Goal: Task Accomplishment & Management: Manage account settings

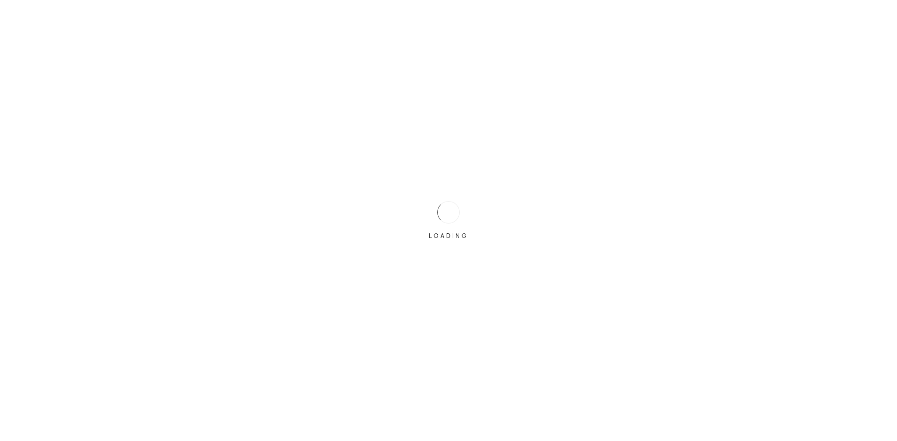
click at [414, 217] on div "LOADING" at bounding box center [448, 220] width 897 height 441
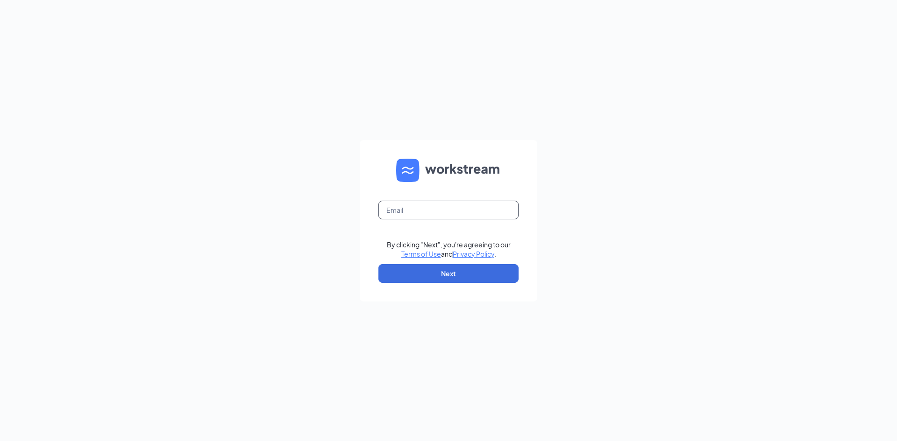
click at [415, 209] on input "text" at bounding box center [448, 210] width 140 height 19
type input "11"
drag, startPoint x: 409, startPoint y: 211, endPoint x: 378, endPoint y: 211, distance: 31.3
click at [378, 211] on form "11 Email field is required By clicking "Next", you're agreeing to our Terms of …" at bounding box center [448, 221] width 177 height 162
type input "apalacheeculvers@gmail.com"
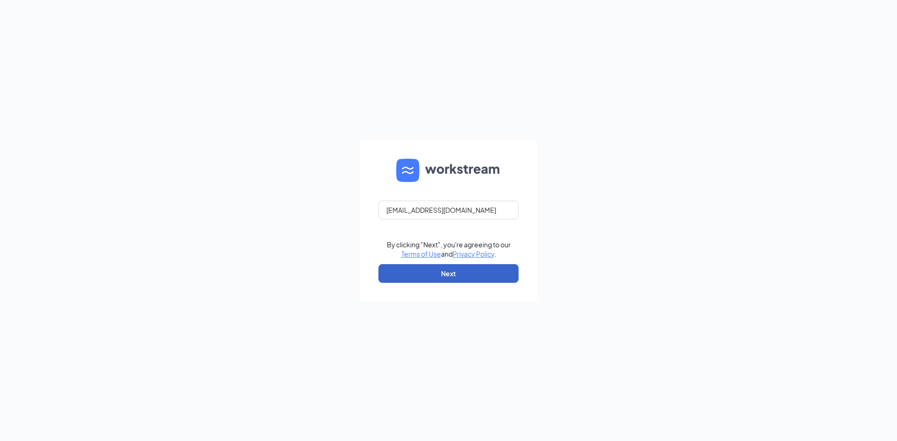
click at [419, 276] on button "Next" at bounding box center [448, 273] width 140 height 19
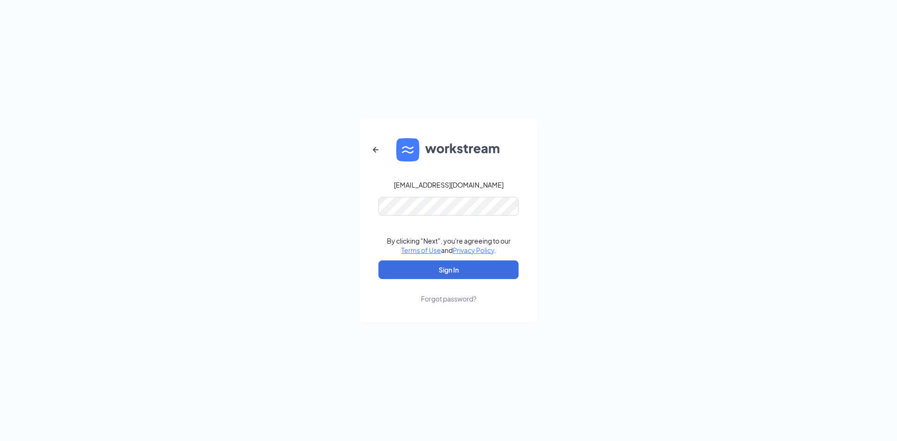
click at [417, 193] on form "apalacheeculvers@gmail.com By clicking "Next", you're agreeing to our Terms of …" at bounding box center [448, 221] width 177 height 203
click at [399, 274] on button "Sign In" at bounding box center [448, 270] width 140 height 19
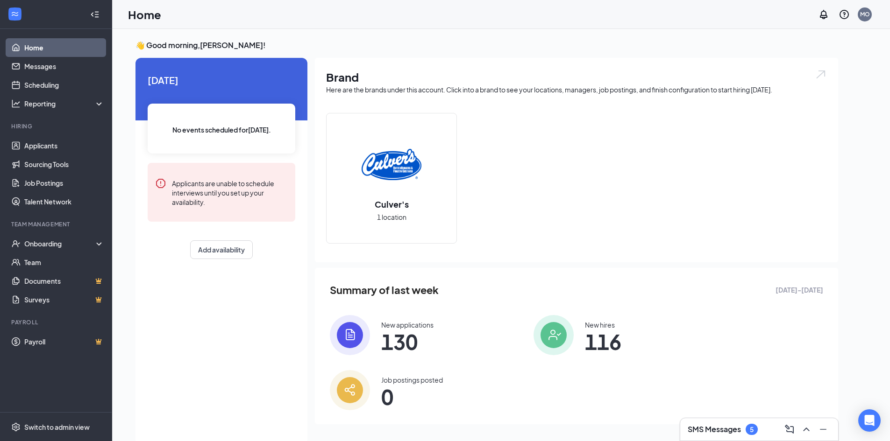
click at [759, 439] on div "SMS Messages 5" at bounding box center [759, 429] width 158 height 22
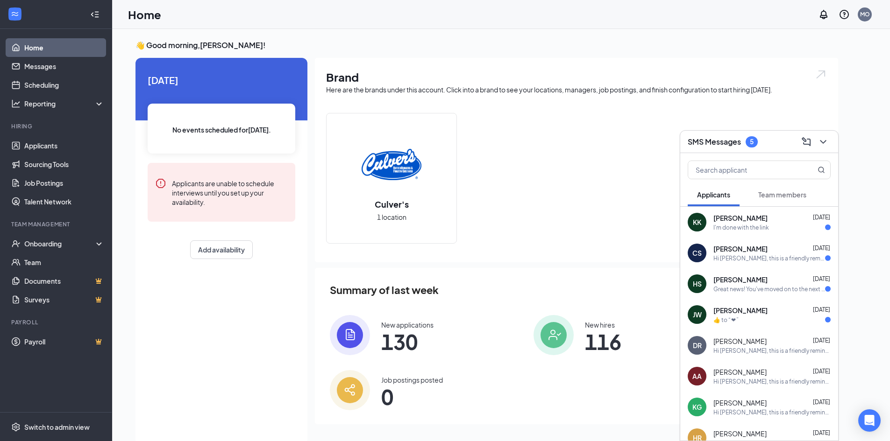
click at [796, 192] on span "Team members" at bounding box center [782, 195] width 48 height 8
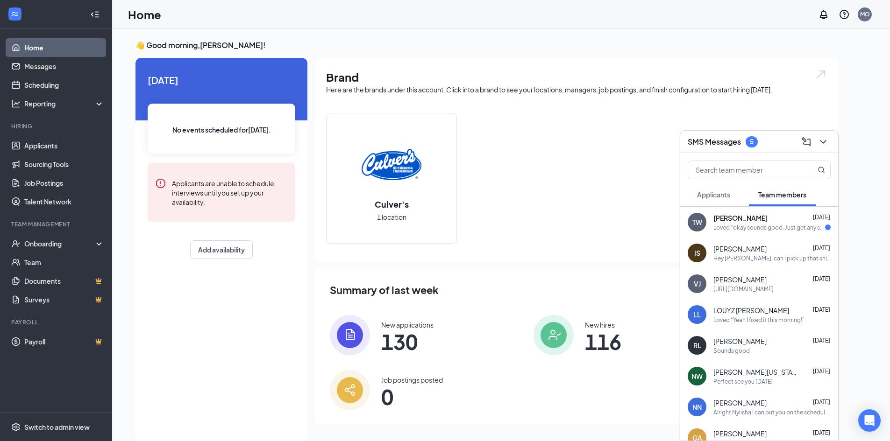
click at [748, 221] on span "[PERSON_NAME]" at bounding box center [740, 217] width 54 height 9
click at [606, 239] on div at bounding box center [591, 237] width 158 height 22
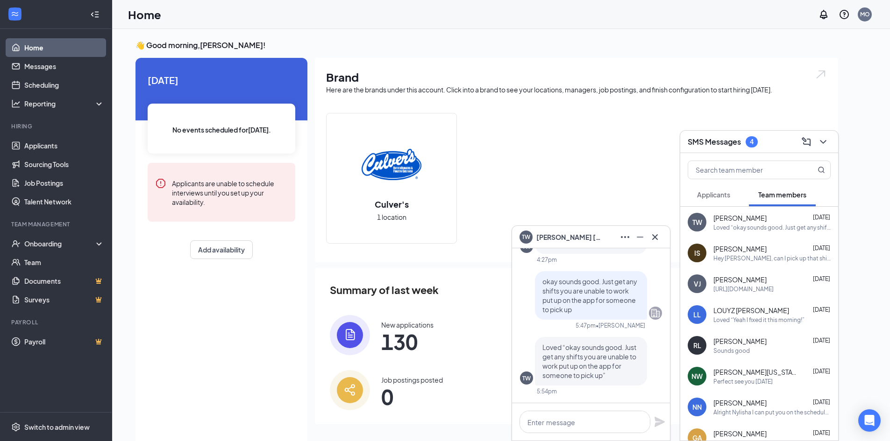
click at [766, 142] on div "SMS Messages 4" at bounding box center [758, 141] width 143 height 14
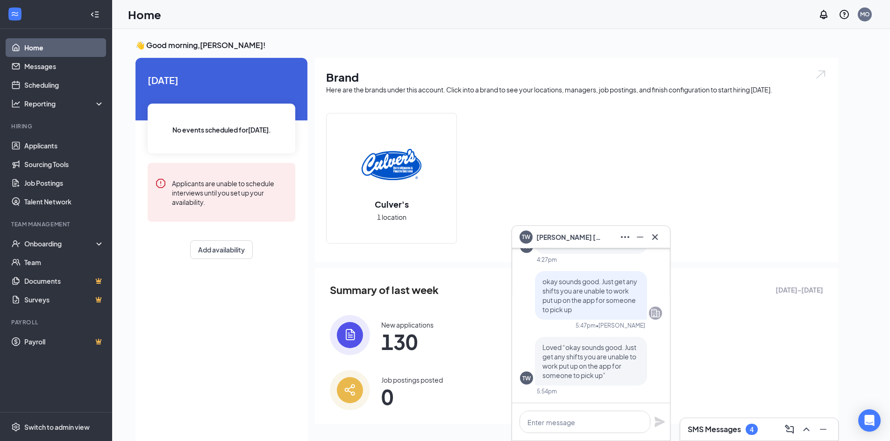
click at [637, 149] on div "[PERSON_NAME] 1 location" at bounding box center [576, 182] width 501 height 138
click at [597, 236] on div "TW [PERSON_NAME]" at bounding box center [590, 237] width 143 height 15
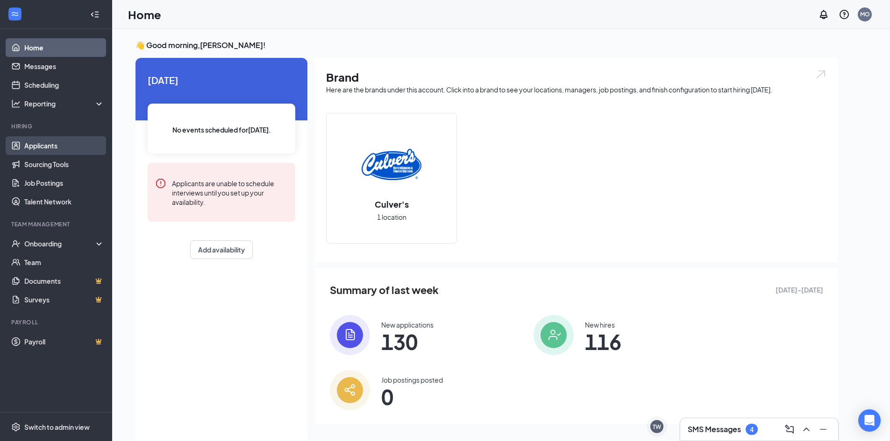
click at [46, 143] on link "Applicants" at bounding box center [64, 145] width 80 height 19
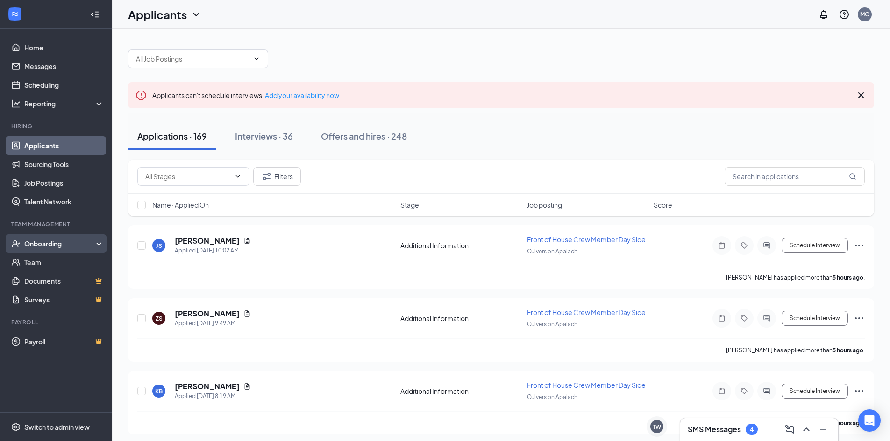
click at [28, 247] on div "Onboarding" at bounding box center [60, 243] width 72 height 9
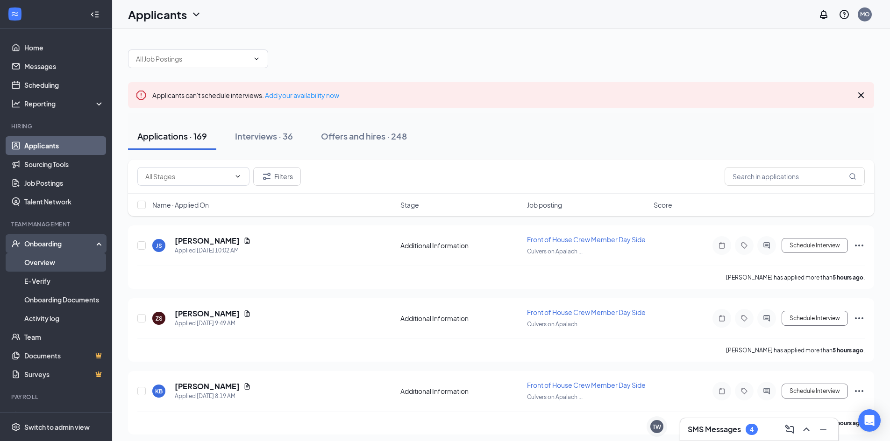
click at [40, 256] on link "Overview" at bounding box center [64, 262] width 80 height 19
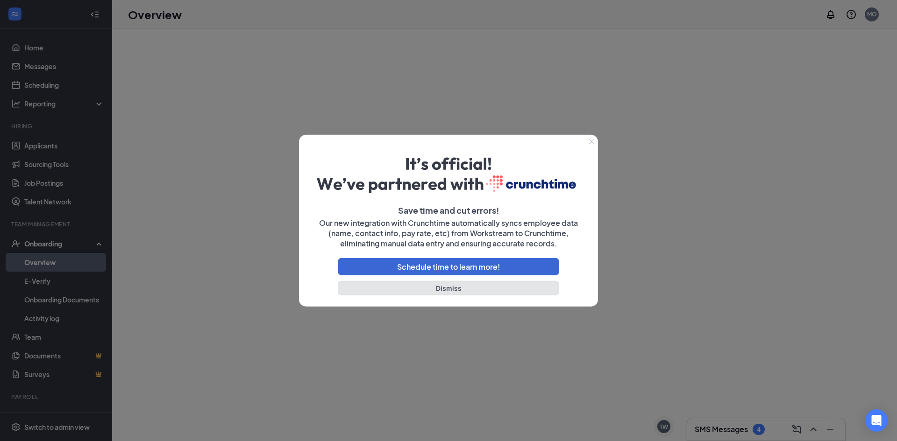
click at [404, 289] on button "Dismiss" at bounding box center [448, 288] width 221 height 14
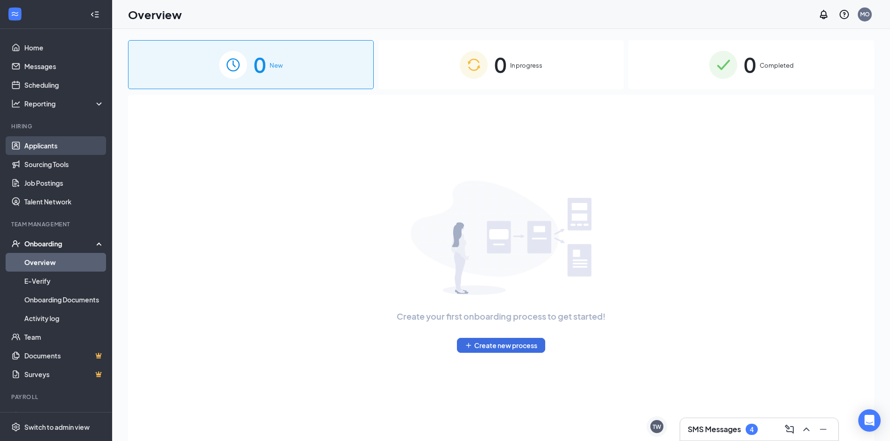
drag, startPoint x: 37, startPoint y: 146, endPoint x: 50, endPoint y: 146, distance: 13.1
click at [36, 146] on link "Applicants" at bounding box center [64, 145] width 80 height 19
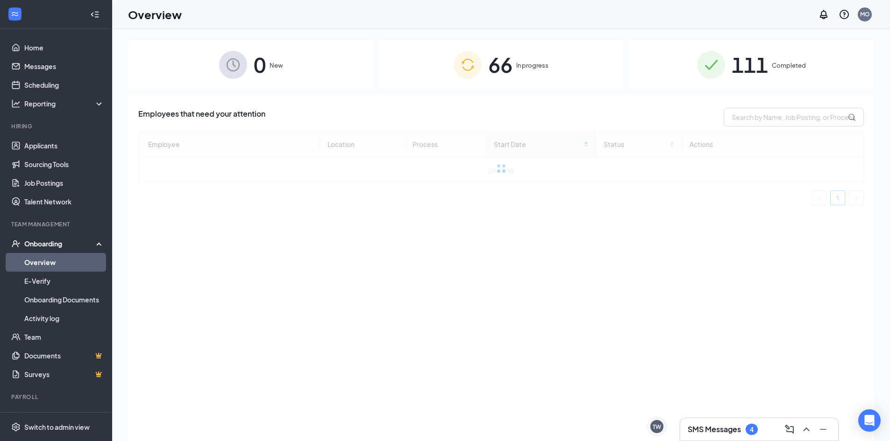
click at [49, 243] on div "Onboarding" at bounding box center [60, 243] width 72 height 9
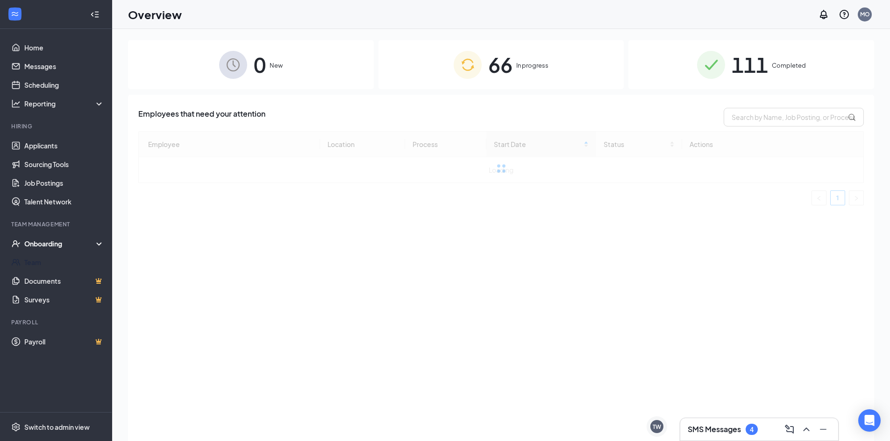
click at [46, 243] on div "Onboarding" at bounding box center [60, 243] width 72 height 9
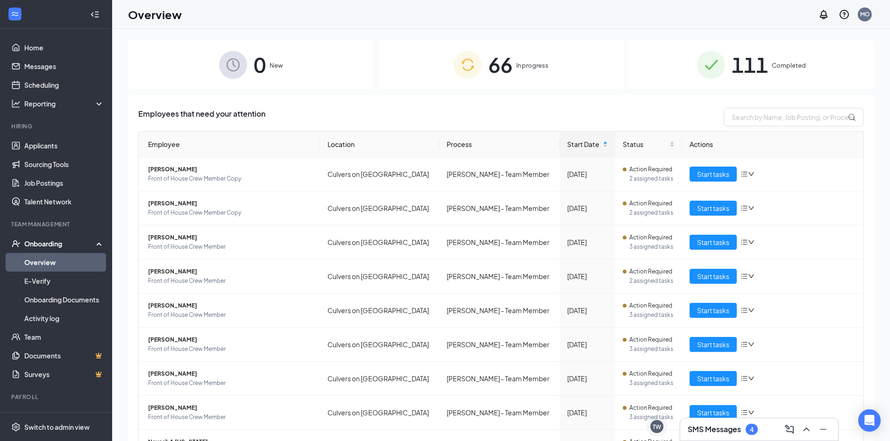
click at [49, 256] on link "Overview" at bounding box center [64, 262] width 80 height 19
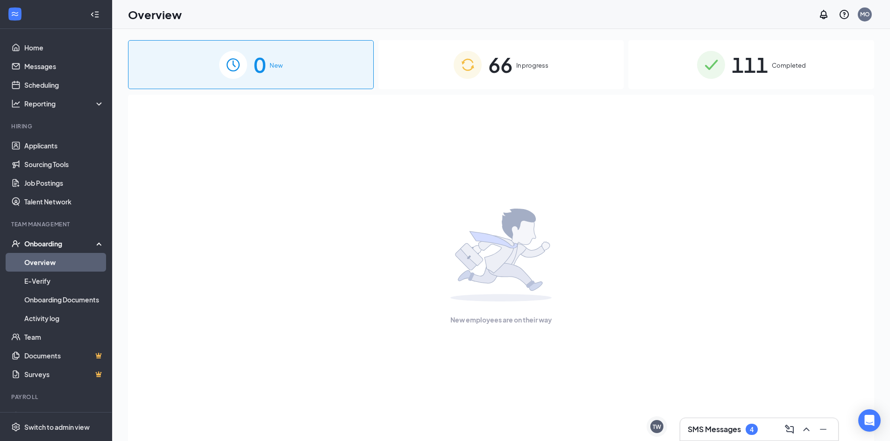
drag, startPoint x: 509, startPoint y: 57, endPoint x: 517, endPoint y: 59, distance: 8.1
click at [509, 57] on span "66" at bounding box center [500, 65] width 24 height 32
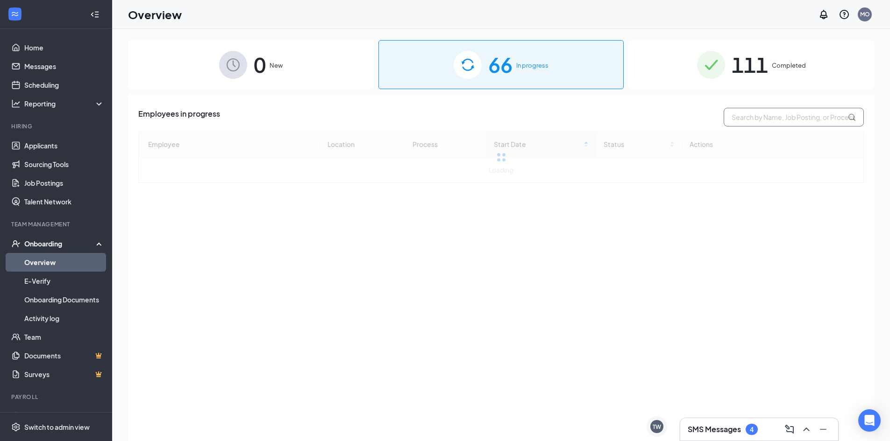
click at [748, 120] on input "text" at bounding box center [793, 117] width 140 height 19
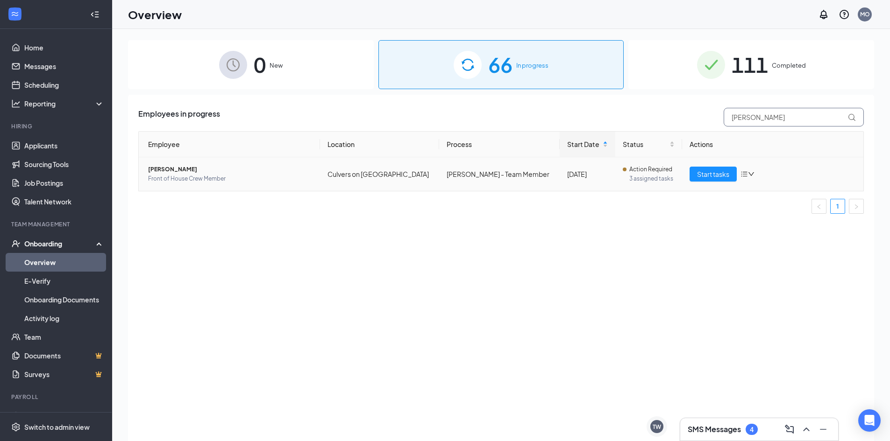
type input "[PERSON_NAME]"
click at [190, 172] on span "[PERSON_NAME]" at bounding box center [230, 169] width 164 height 9
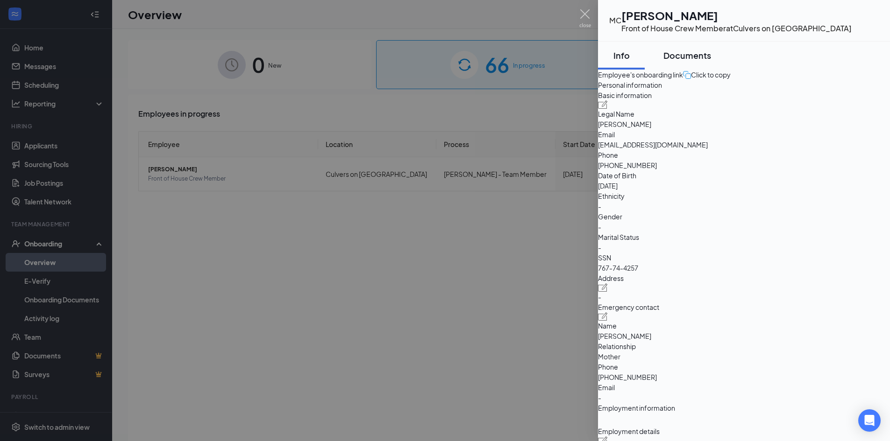
click at [695, 59] on div "Documents" at bounding box center [687, 56] width 48 height 12
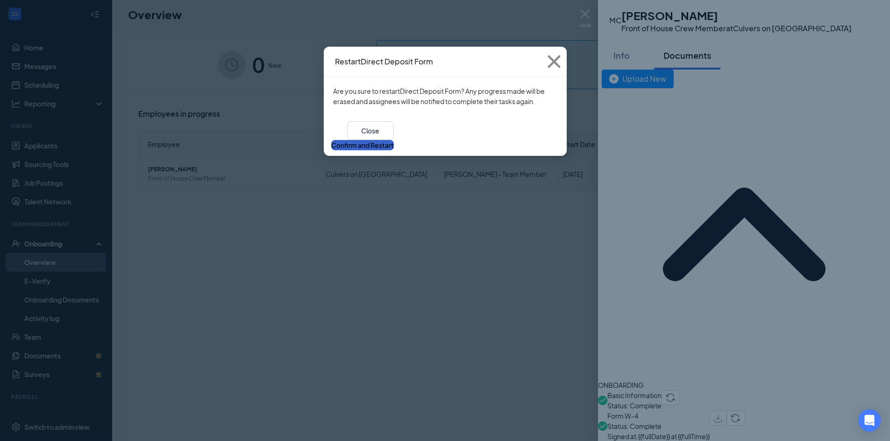
click at [394, 140] on button "Confirm and Restart" at bounding box center [362, 145] width 63 height 10
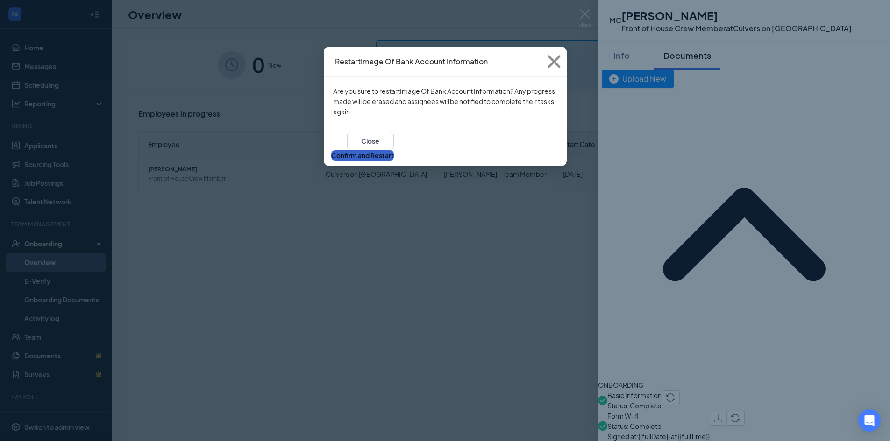
click at [394, 150] on button "Confirm and Restart" at bounding box center [362, 155] width 63 height 10
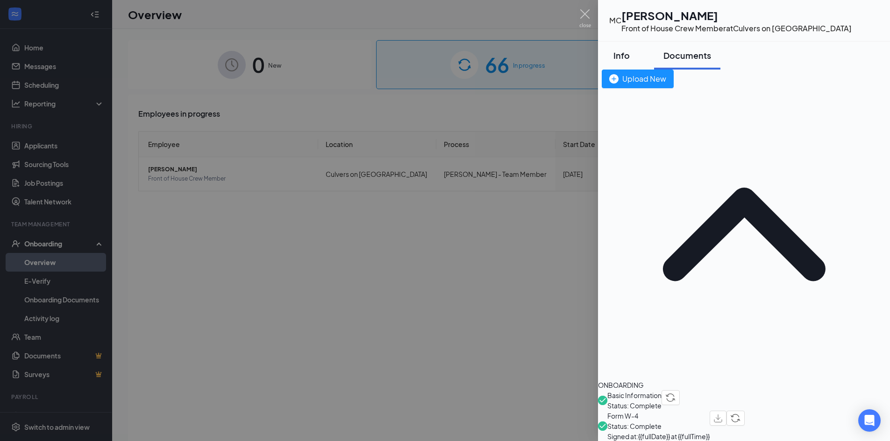
click at [629, 51] on div "Info" at bounding box center [621, 56] width 28 height 12
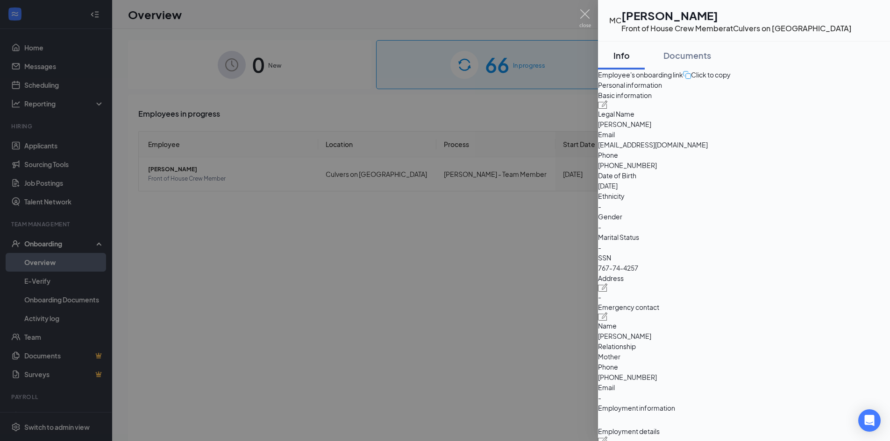
click at [730, 80] on div "Click to copy" at bounding box center [707, 75] width 48 height 10
drag, startPoint x: 365, startPoint y: 309, endPoint x: 362, endPoint y: 304, distance: 5.4
click at [368, 310] on div at bounding box center [445, 220] width 890 height 441
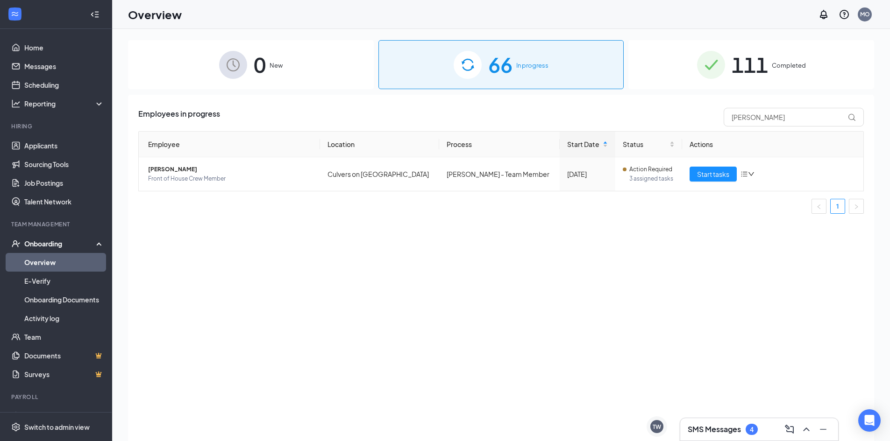
click at [754, 426] on div "4" at bounding box center [751, 429] width 12 height 11
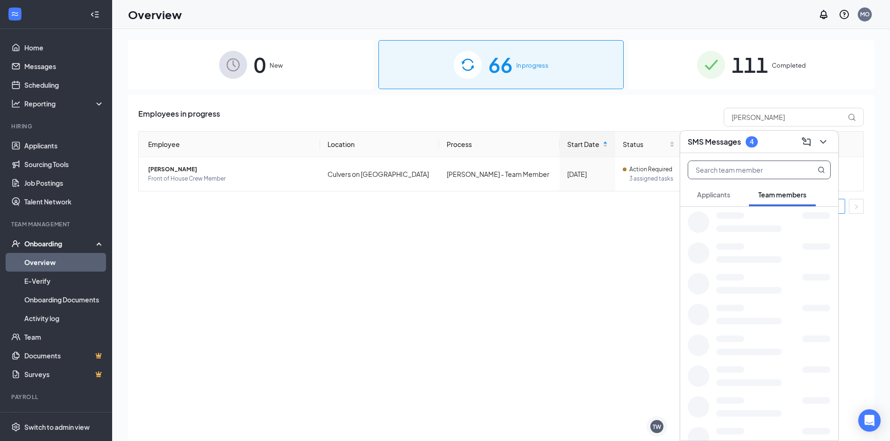
click at [771, 177] on input "text" at bounding box center [743, 170] width 111 height 18
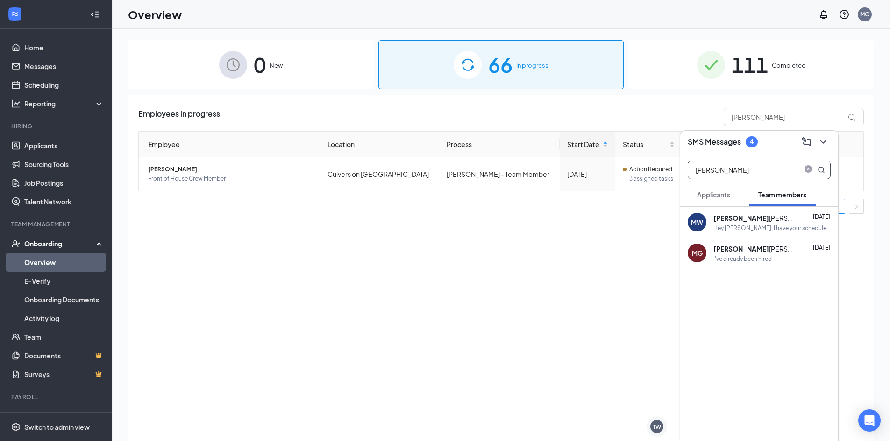
type input "[PERSON_NAME]"
click at [732, 225] on div "Hey [PERSON_NAME], I have your schedule below for you! [DATE] 7pm-10:30pm [DATE…" at bounding box center [771, 228] width 117 height 8
click at [594, 413] on textarea at bounding box center [584, 422] width 131 height 22
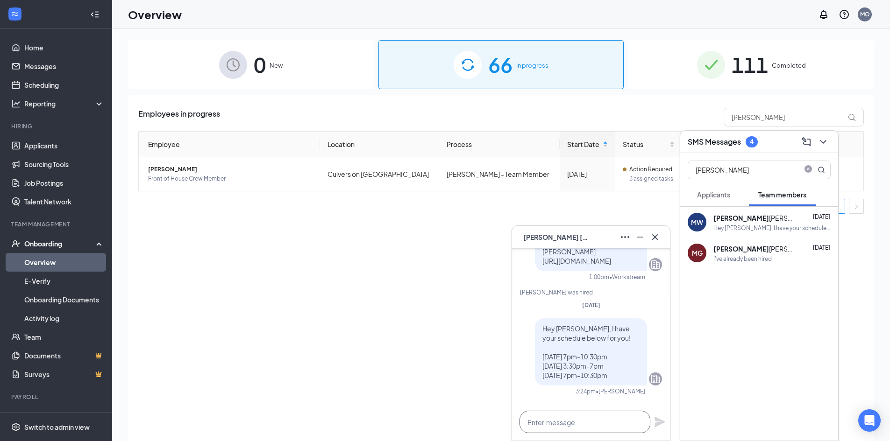
paste textarea "[URL][DOMAIN_NAME]"
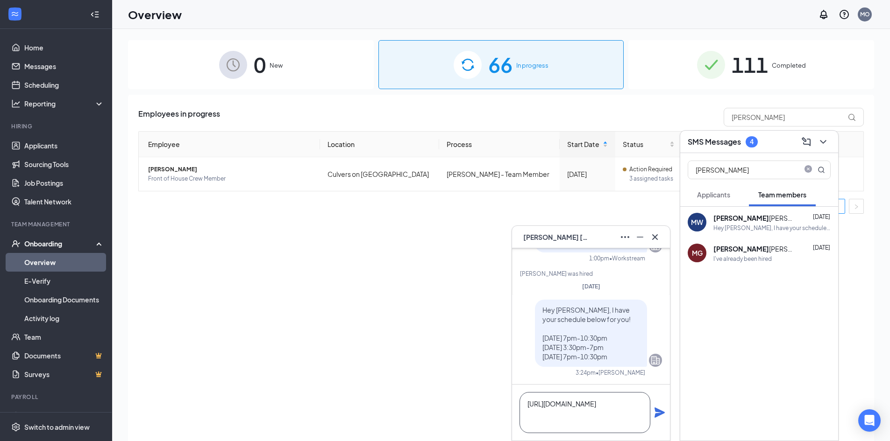
type textarea "[URL][DOMAIN_NAME]"
click at [659, 406] on div "[URL][DOMAIN_NAME]" at bounding box center [591, 413] width 158 height 56
click at [652, 410] on div "[URL][DOMAIN_NAME]" at bounding box center [591, 413] width 158 height 56
click at [656, 413] on icon "Plane" at bounding box center [659, 412] width 11 height 11
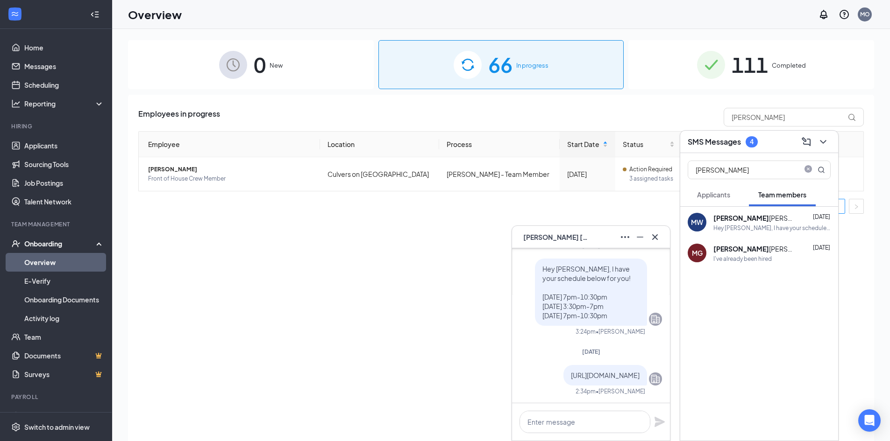
scroll to position [0, 0]
click at [606, 417] on textarea at bounding box center [584, 422] width 131 height 22
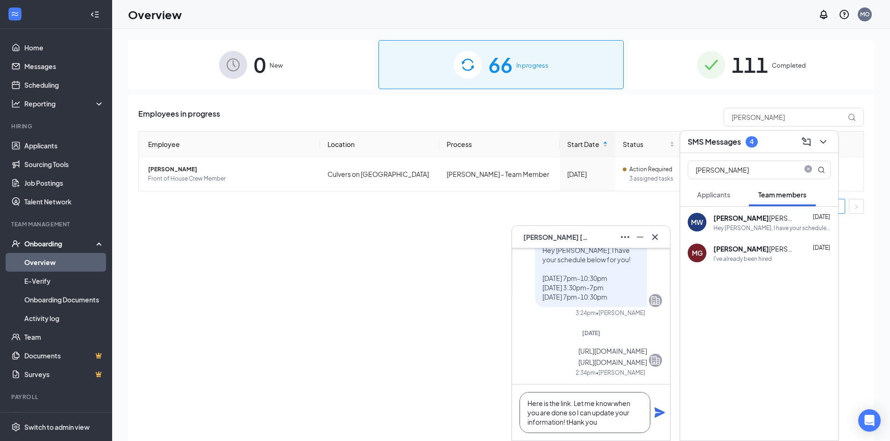
click at [574, 422] on textarea "Here is the link. Let me know when you are done so I can update your informatio…" at bounding box center [584, 412] width 131 height 41
type textarea "Here is the link. Let me know when you are done so I can update your informatio…"
click at [657, 413] on icon "Plane" at bounding box center [659, 412] width 11 height 11
drag, startPoint x: 344, startPoint y: 262, endPoint x: 296, endPoint y: 225, distance: 60.9
click at [343, 262] on div "Employees in progress [PERSON_NAME] Location Process Start Date Status Actions …" at bounding box center [501, 280] width 746 height 370
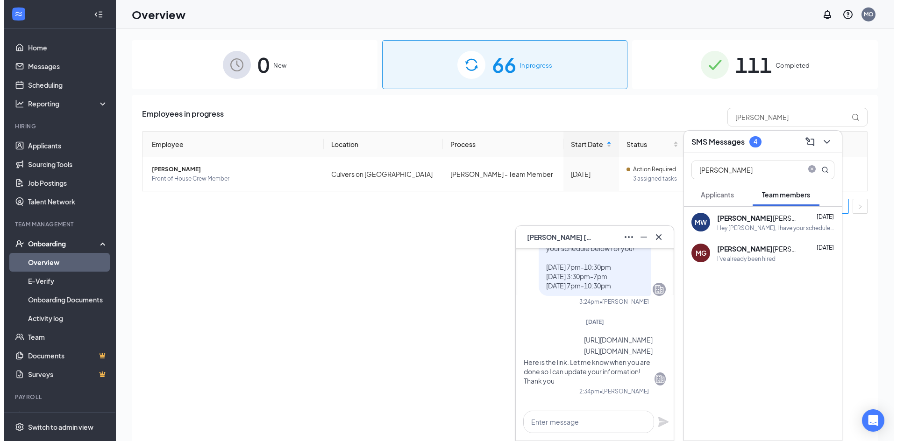
scroll to position [0, 0]
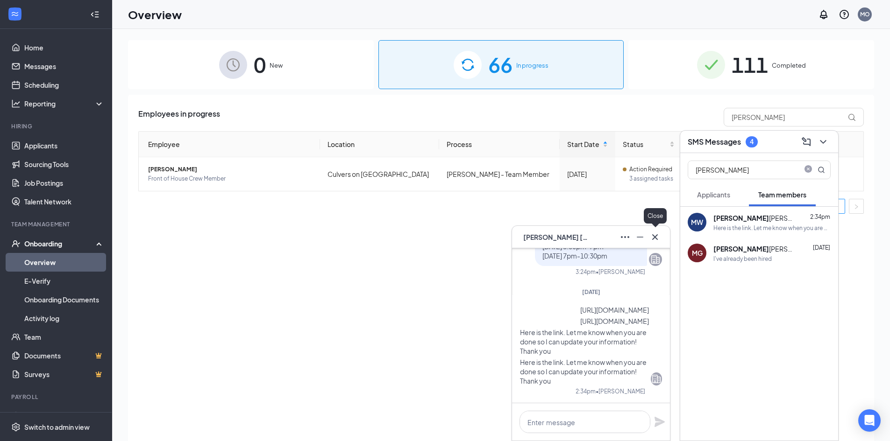
click at [654, 237] on icon "Cross" at bounding box center [655, 237] width 6 height 6
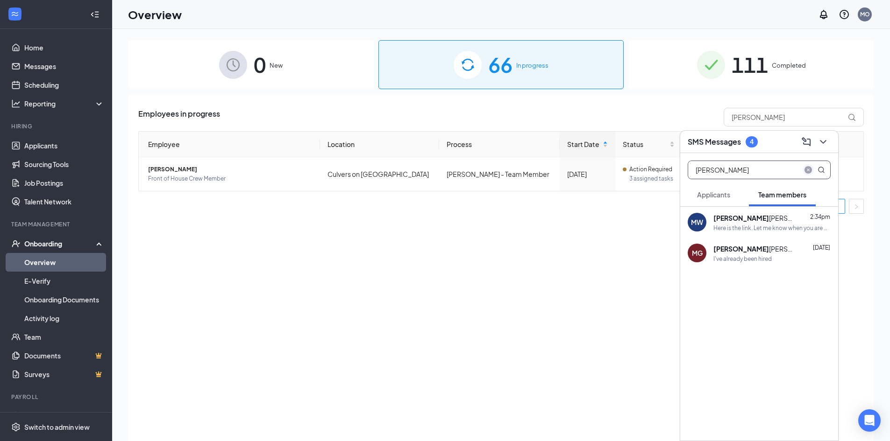
click at [806, 172] on icon "close-circle" at bounding box center [807, 169] width 7 height 7
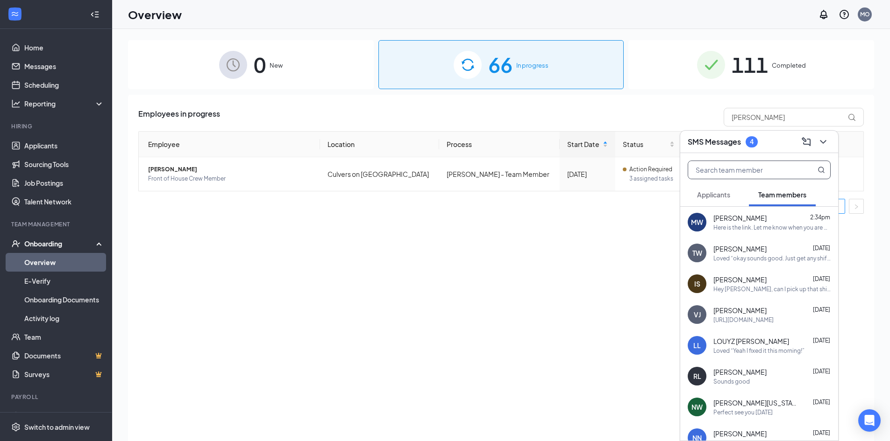
click at [767, 134] on div "SMS Messages 4" at bounding box center [758, 141] width 143 height 14
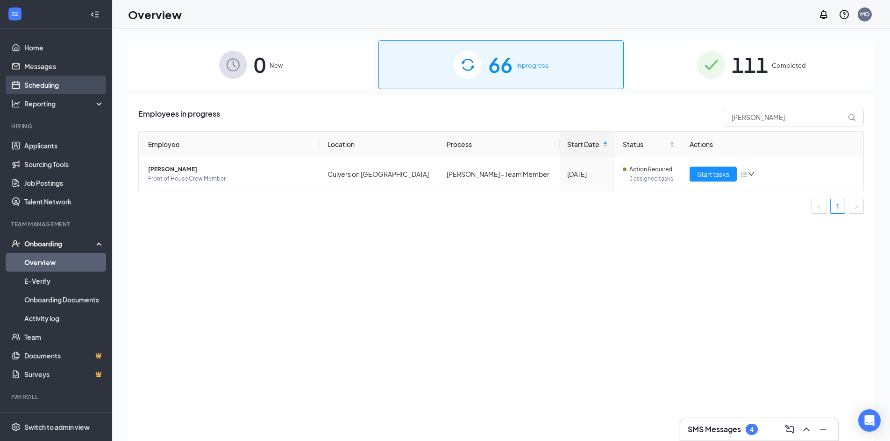
click at [35, 85] on link "Scheduling" at bounding box center [64, 85] width 80 height 19
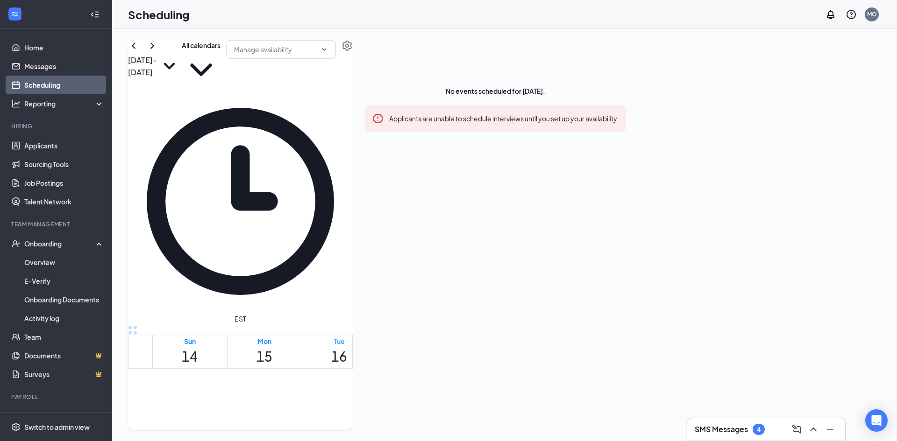
scroll to position [833, 0]
